Goal: Task Accomplishment & Management: Manage account settings

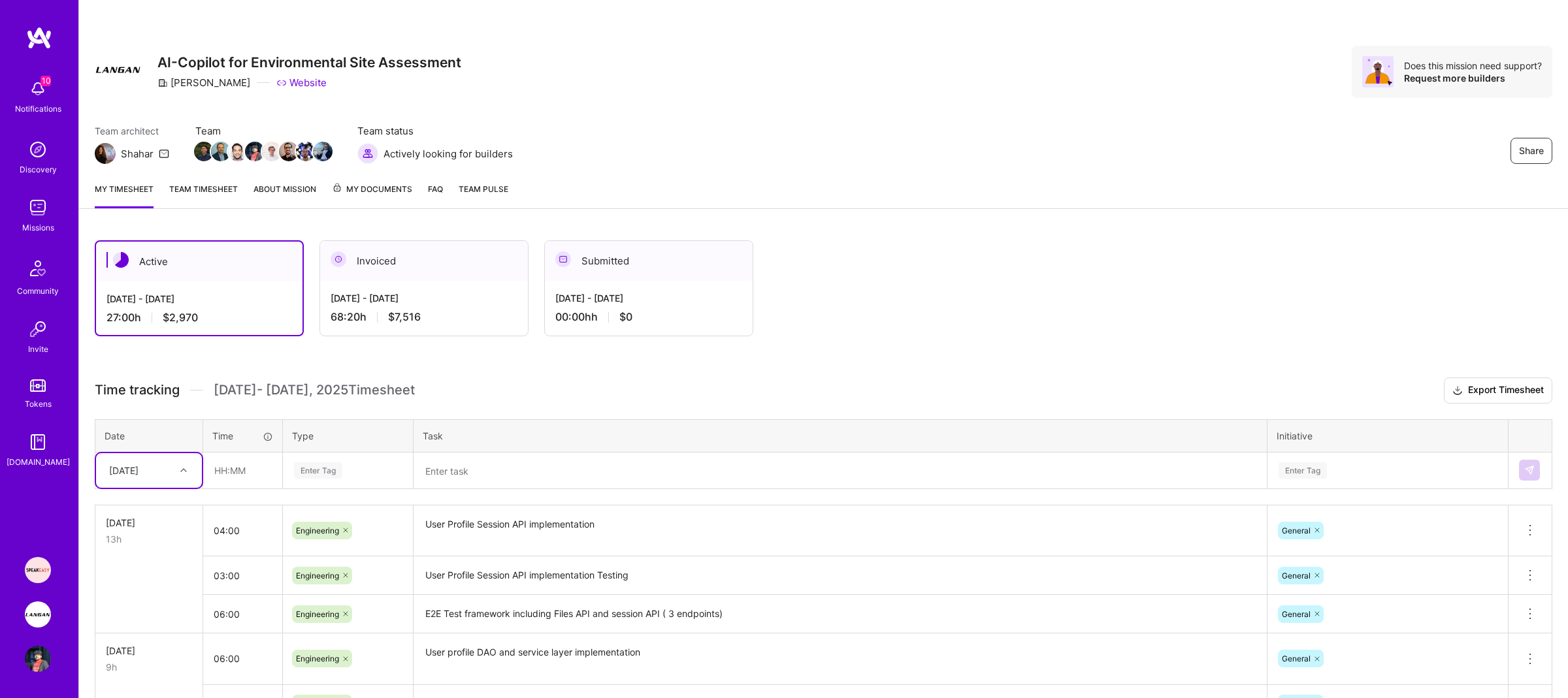
scroll to position [165, 0]
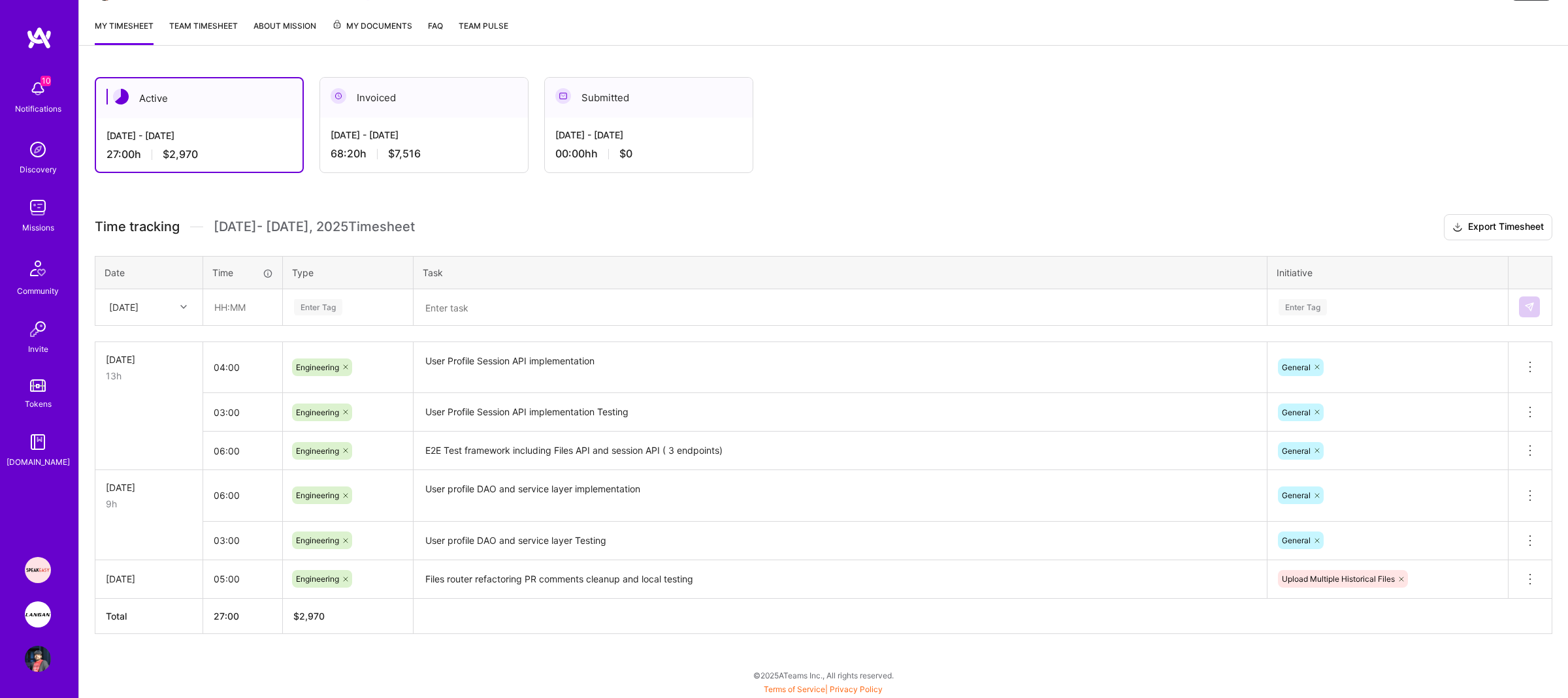
click at [32, 624] on img at bounding box center [37, 614] width 26 height 26
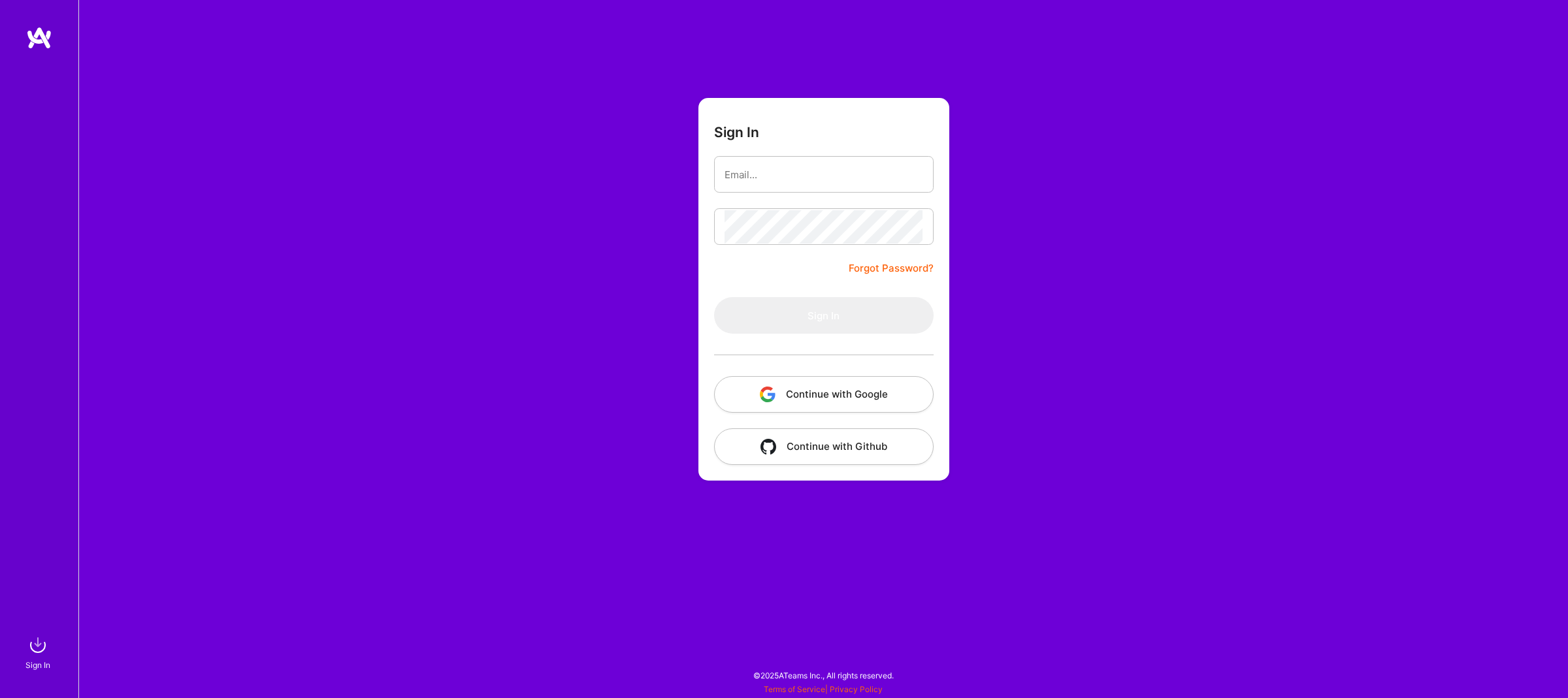
click at [825, 395] on button "Continue with Google" at bounding box center [823, 394] width 219 height 36
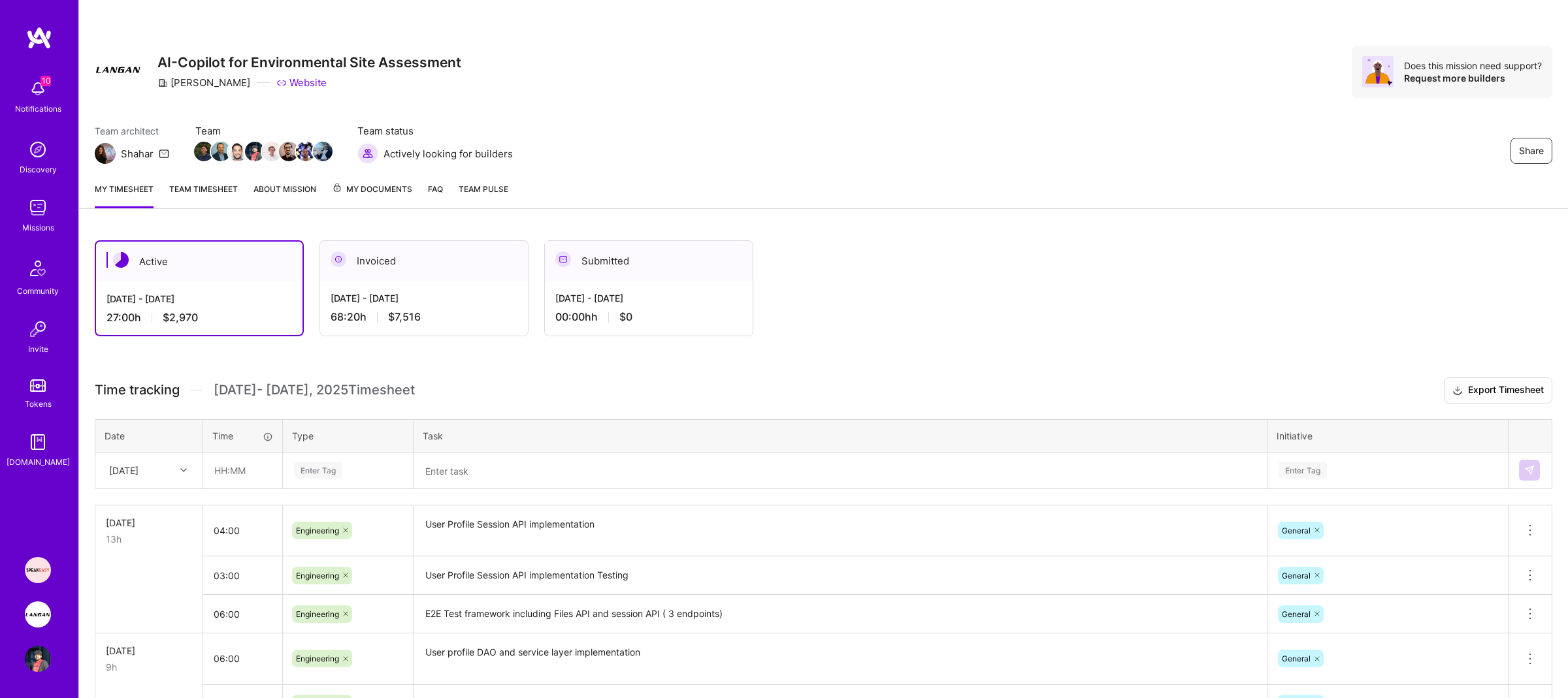
click at [224, 187] on link "Team timesheet" at bounding box center [204, 195] width 69 height 26
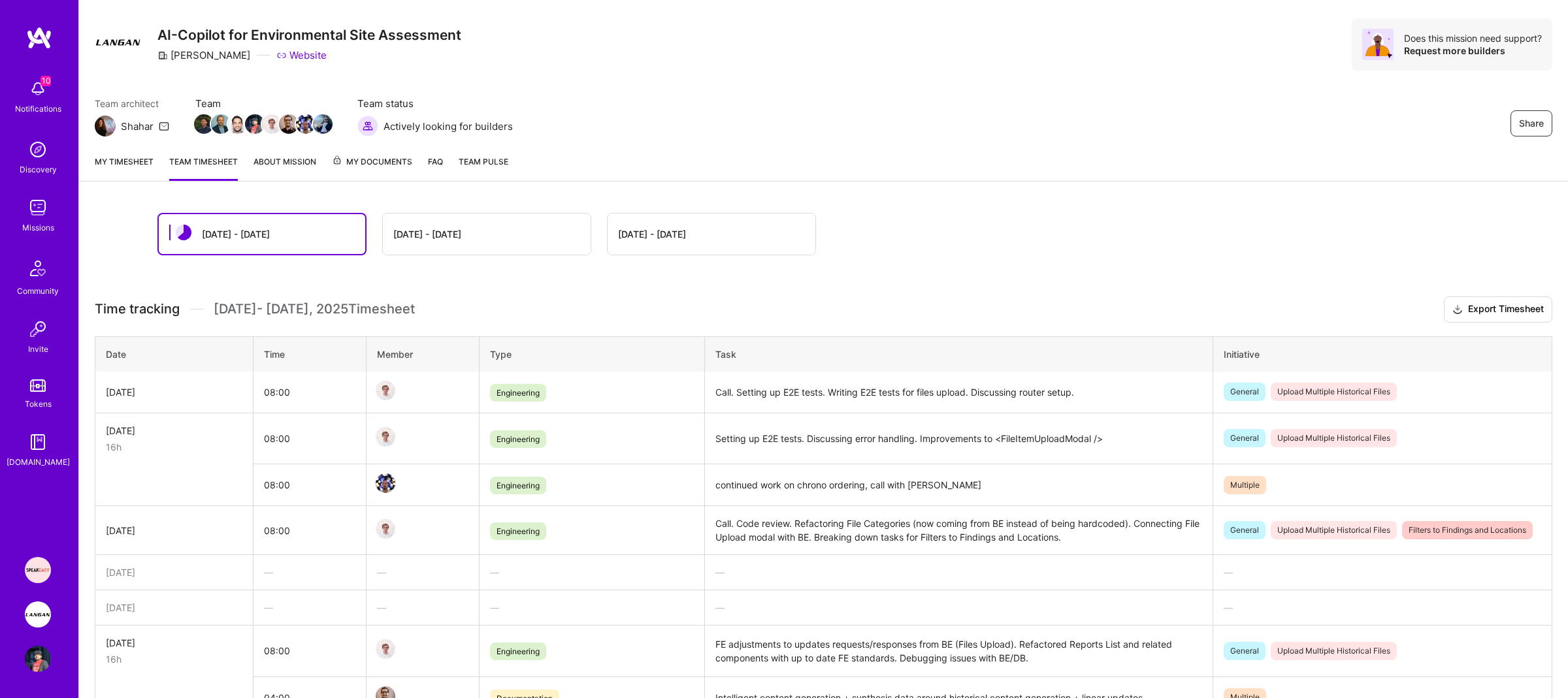
scroll to position [30, 0]
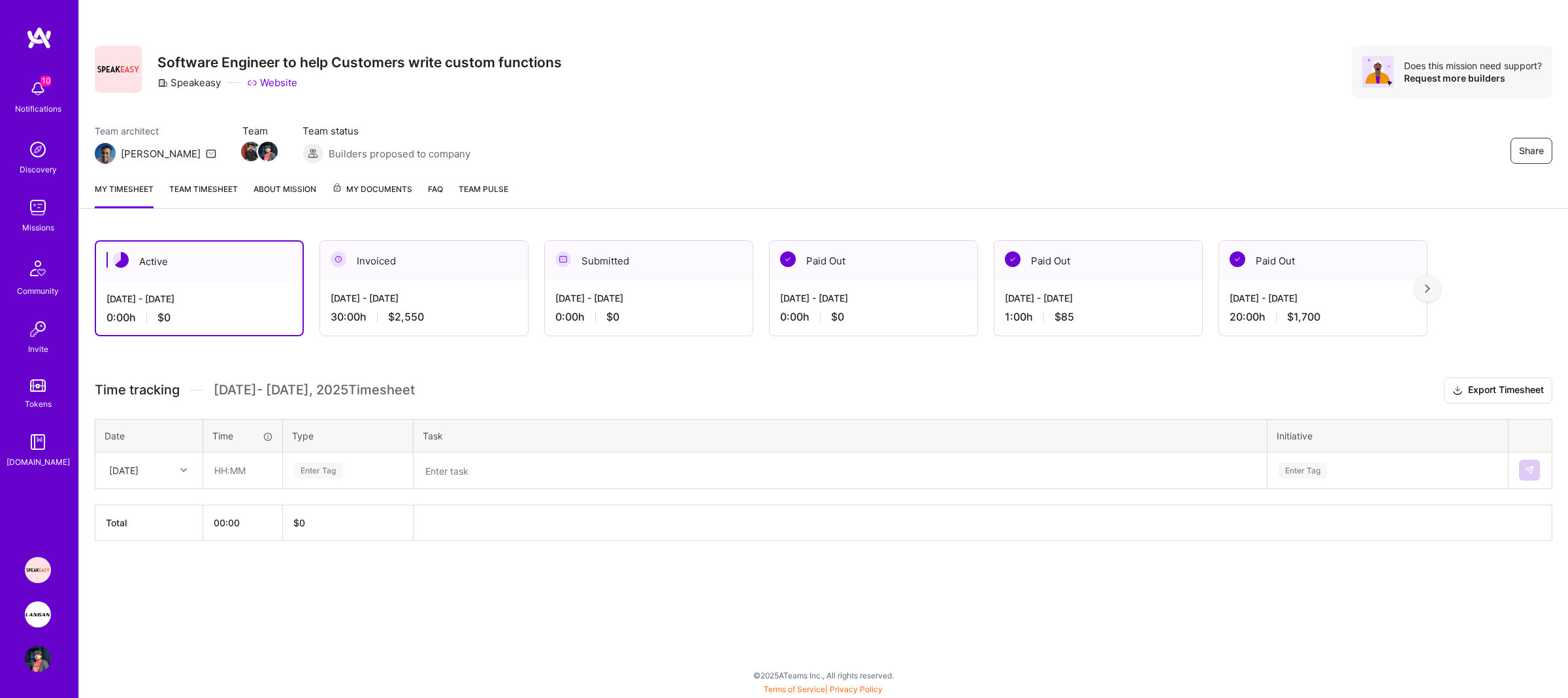
click at [46, 80] on span "10" at bounding box center [46, 81] width 11 height 11
click at [46, 81] on div "10 Notifications Discovery Missions Community Invite Tokens [DOMAIN_NAME]" at bounding box center [39, 271] width 79 height 396
